Goal: Task Accomplishment & Management: Manage account settings

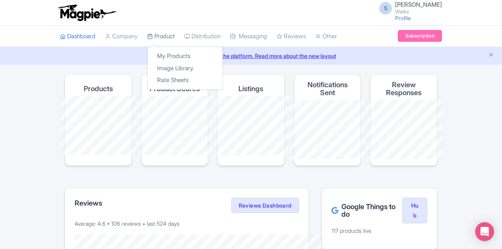
click at [147, 34] on link "Product" at bounding box center [161, 37] width 28 height 22
click at [148, 50] on link "My Products" at bounding box center [185, 56] width 75 height 12
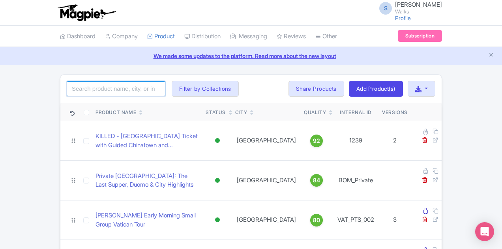
click at [67, 89] on input "search" at bounding box center [116, 88] width 99 height 15
type input "paris in a day"
click button "Search" at bounding box center [0, 0] width 0 height 0
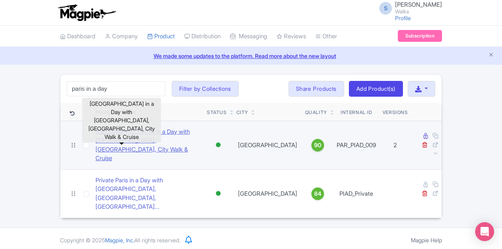
click at [148, 131] on link "[GEOGRAPHIC_DATA] in a Day with [GEOGRAPHIC_DATA], [GEOGRAPHIC_DATA], City Walk…" at bounding box center [148, 146] width 105 height 36
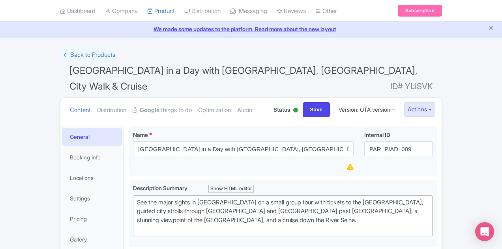
scroll to position [39, 0]
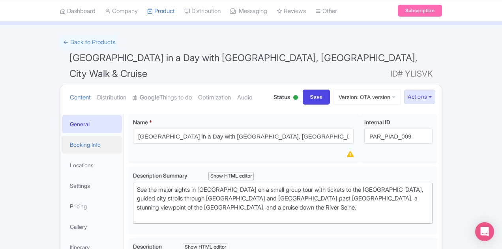
click at [62, 136] on link "Booking Info" at bounding box center [92, 145] width 60 height 18
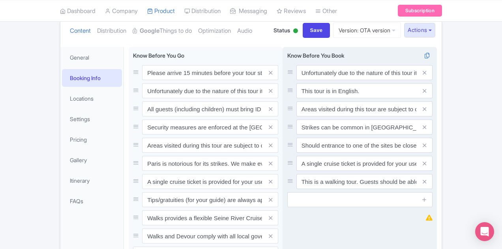
scroll to position [118, 0]
